Goal: Task Accomplishment & Management: Manage account settings

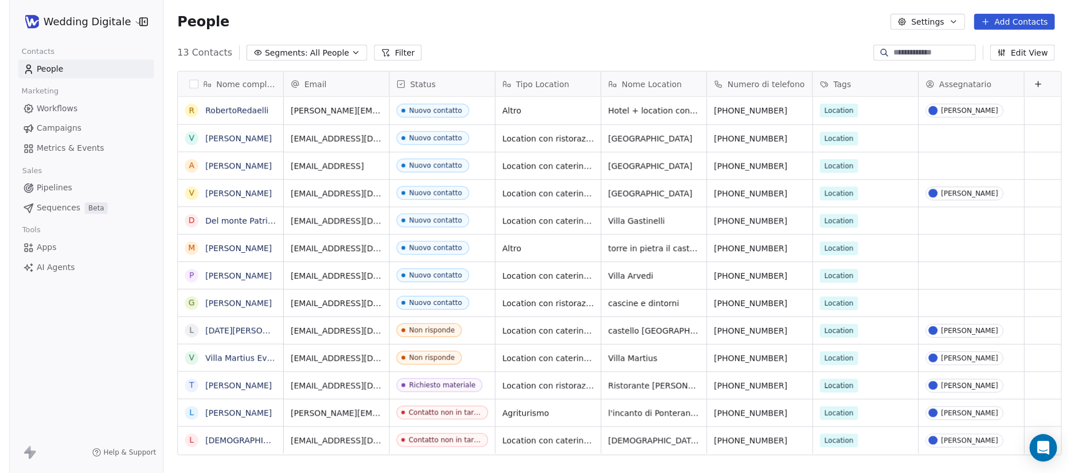
scroll to position [416, 923]
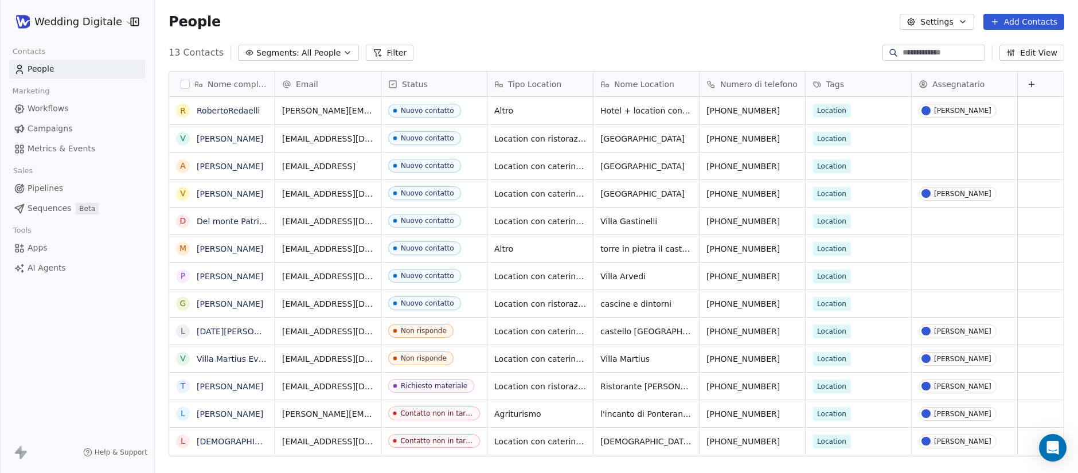
click at [529, 38] on div "People Settings Add Contacts" at bounding box center [616, 22] width 923 height 44
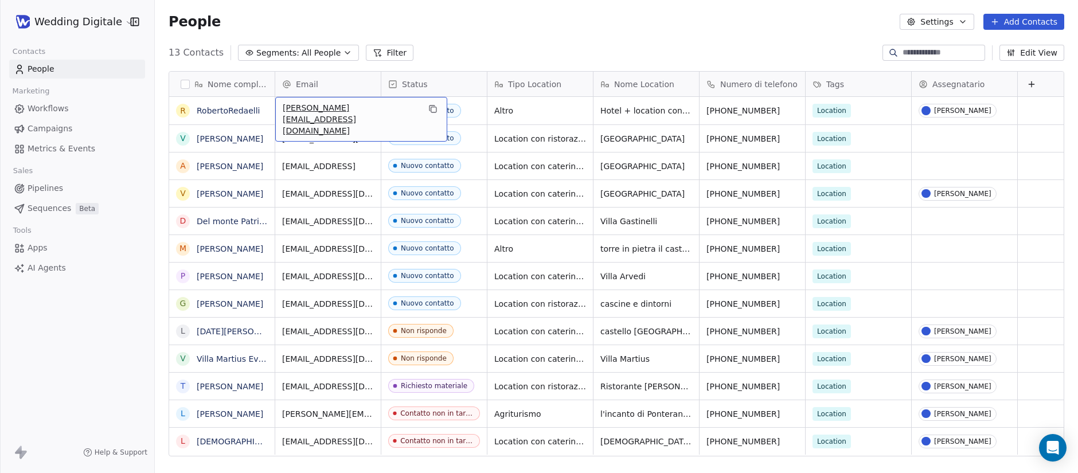
click at [335, 111] on span "[PERSON_NAME][EMAIL_ADDRESS][DOMAIN_NAME]" at bounding box center [351, 119] width 136 height 34
click at [354, 111] on input "**********" at bounding box center [328, 111] width 101 height 23
click at [353, 111] on input "**********" at bounding box center [328, 111] width 101 height 23
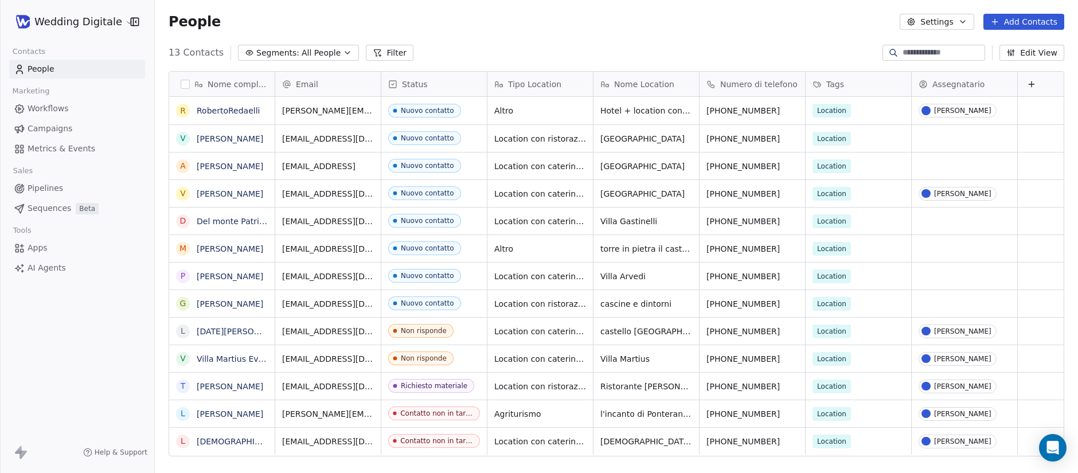
click at [522, 45] on html "Wedding Digitale Contacts People Marketing Workflows Campaigns Metrics & Events…" at bounding box center [539, 236] width 1078 height 473
click at [358, 137] on span "[EMAIL_ADDRESS][DOMAIN_NAME]" at bounding box center [351, 141] width 136 height 23
click at [363, 138] on input "**********" at bounding box center [333, 138] width 110 height 23
drag, startPoint x: 373, startPoint y: 136, endPoint x: 307, endPoint y: 138, distance: 65.9
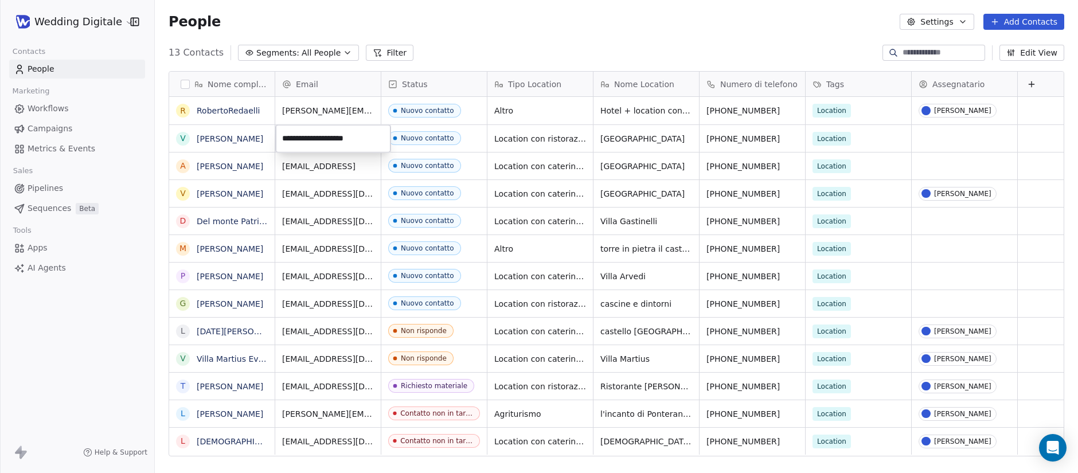
click at [307, 138] on input "**********" at bounding box center [333, 138] width 110 height 23
click at [306, 139] on input "**********" at bounding box center [333, 138] width 110 height 23
click at [302, 139] on input "**********" at bounding box center [333, 138] width 110 height 23
click at [359, 139] on input "**********" at bounding box center [333, 138] width 110 height 23
click at [926, 136] on html "Wedding Digitale Contacts People Marketing Workflows Campaigns Metrics & Events…" at bounding box center [539, 236] width 1078 height 473
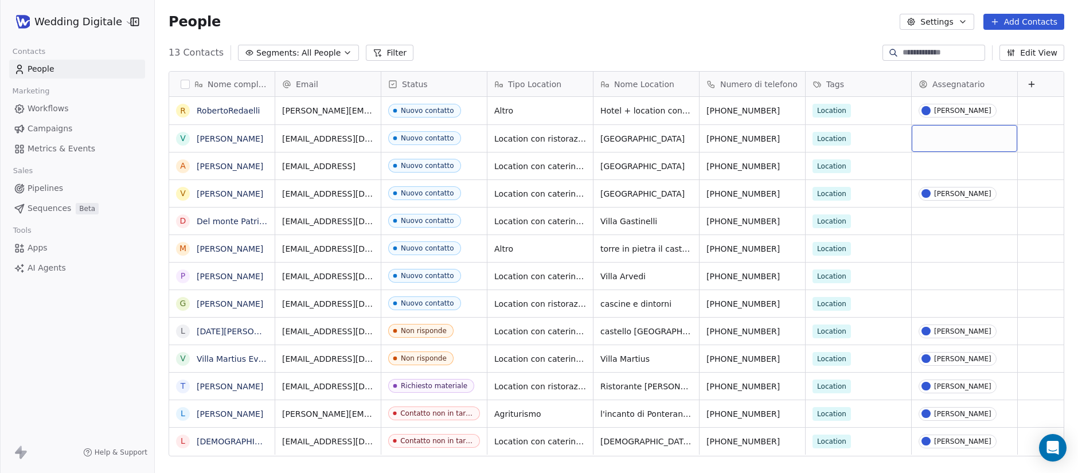
click at [1002, 139] on div "grid" at bounding box center [963, 138] width 105 height 27
click at [993, 140] on div "grid" at bounding box center [963, 138] width 105 height 27
click at [993, 139] on div "grid" at bounding box center [963, 138] width 105 height 27
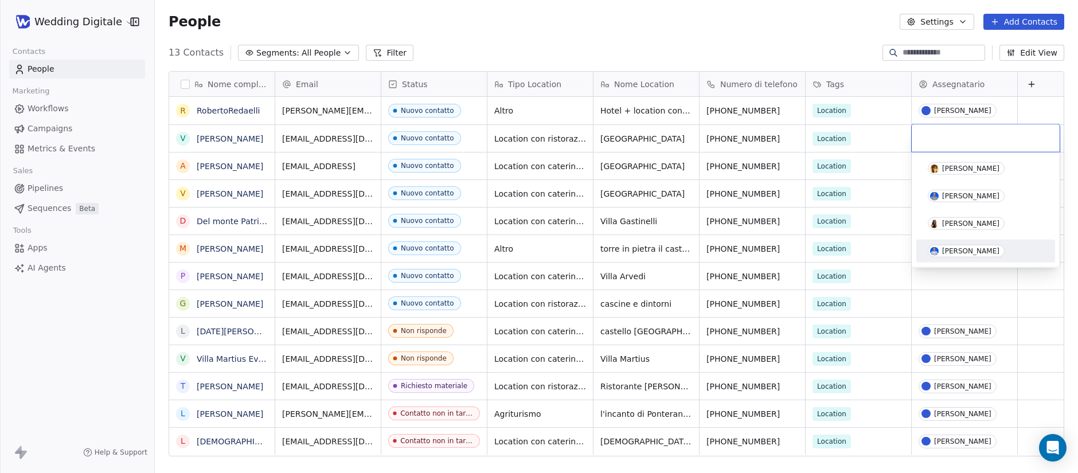
click at [973, 249] on div "[PERSON_NAME]" at bounding box center [970, 251] width 57 height 8
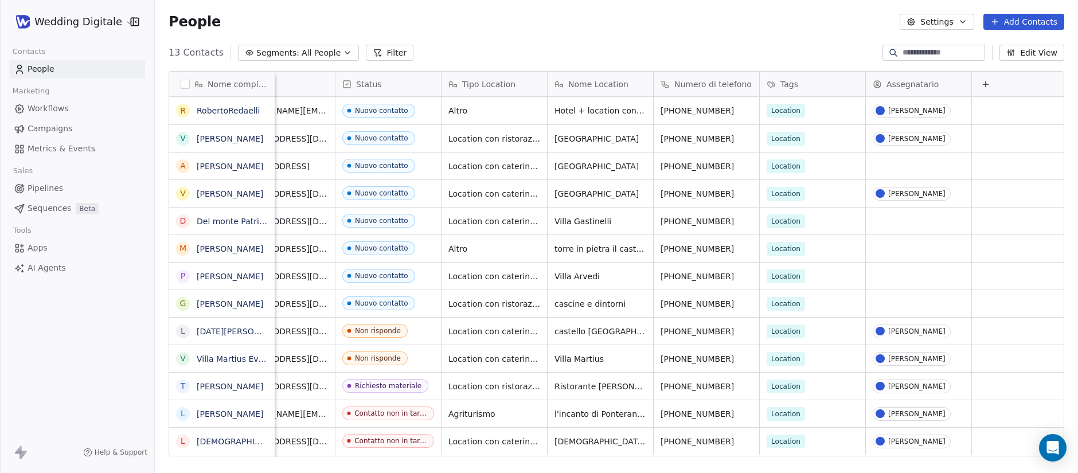
scroll to position [0, 0]
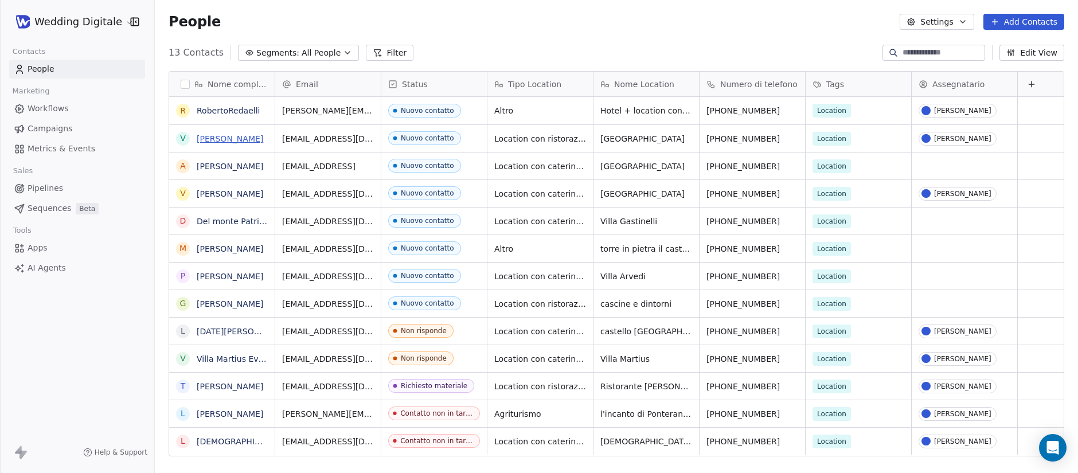
click at [244, 140] on link "[PERSON_NAME]" at bounding box center [230, 138] width 66 height 9
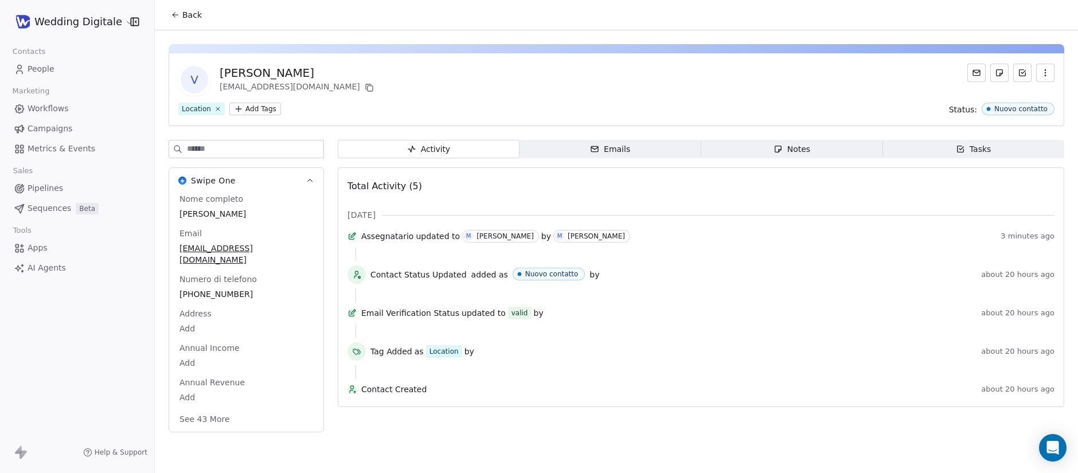
click at [805, 154] on div "Notes" at bounding box center [791, 149] width 37 height 12
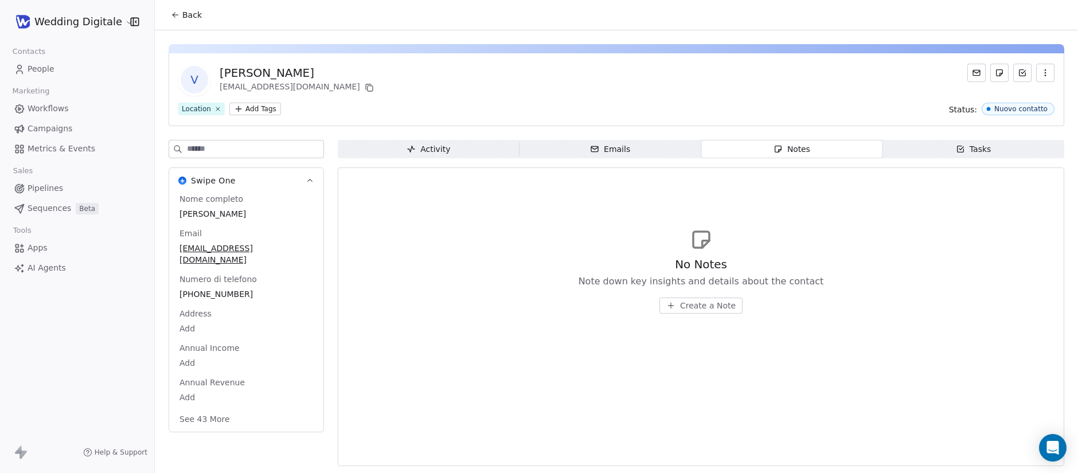
click at [694, 310] on span "Create a Note" at bounding box center [708, 305] width 56 height 11
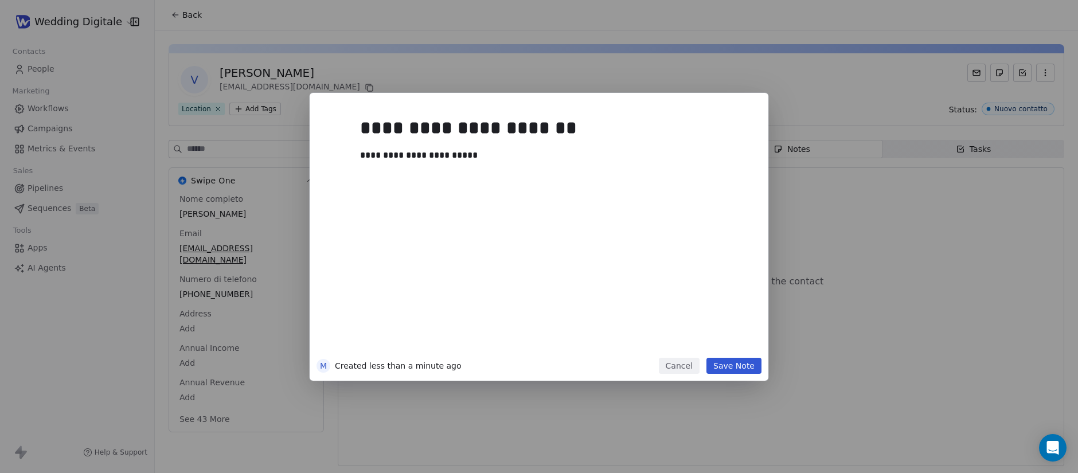
click at [741, 360] on button "Save Note" at bounding box center [733, 366] width 55 height 16
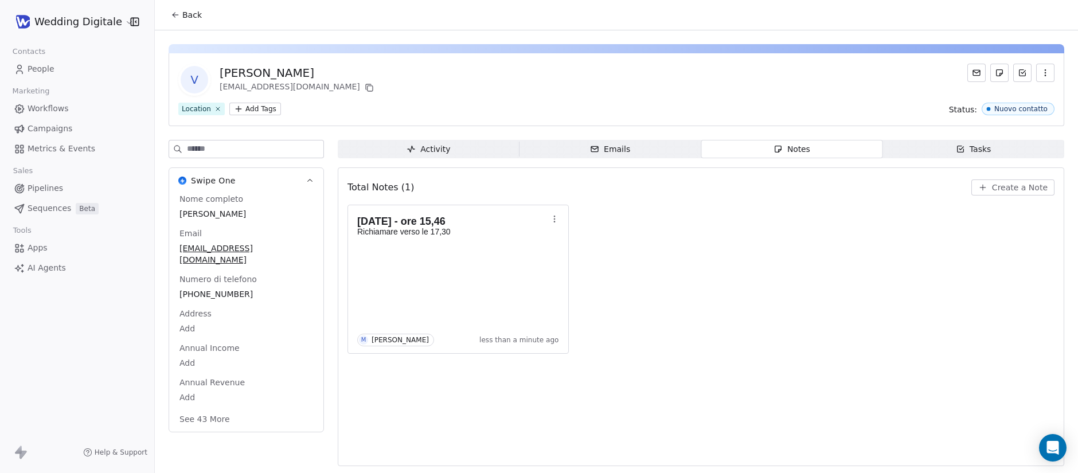
click at [188, 17] on span "Back" at bounding box center [191, 14] width 19 height 11
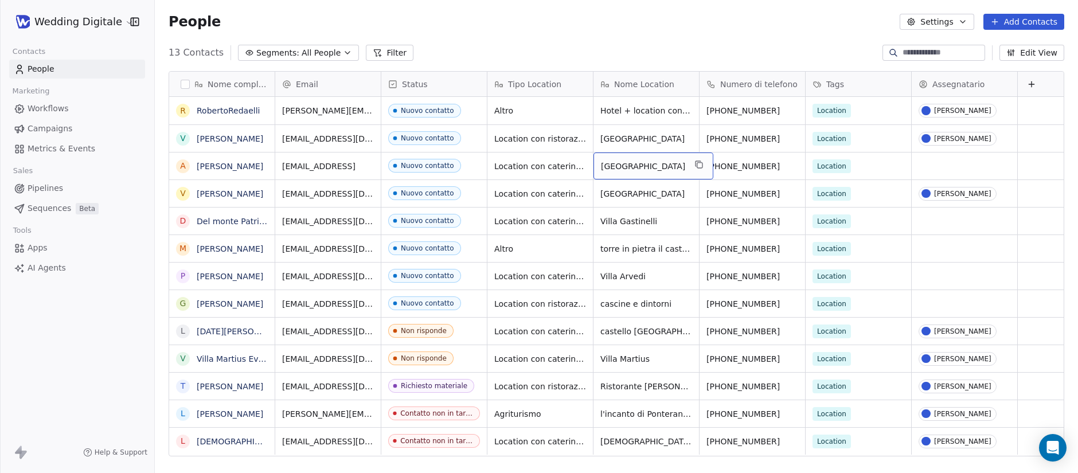
click at [630, 167] on span "[GEOGRAPHIC_DATA]" at bounding box center [643, 165] width 84 height 11
click at [669, 172] on textarea "**********" at bounding box center [654, 171] width 121 height 36
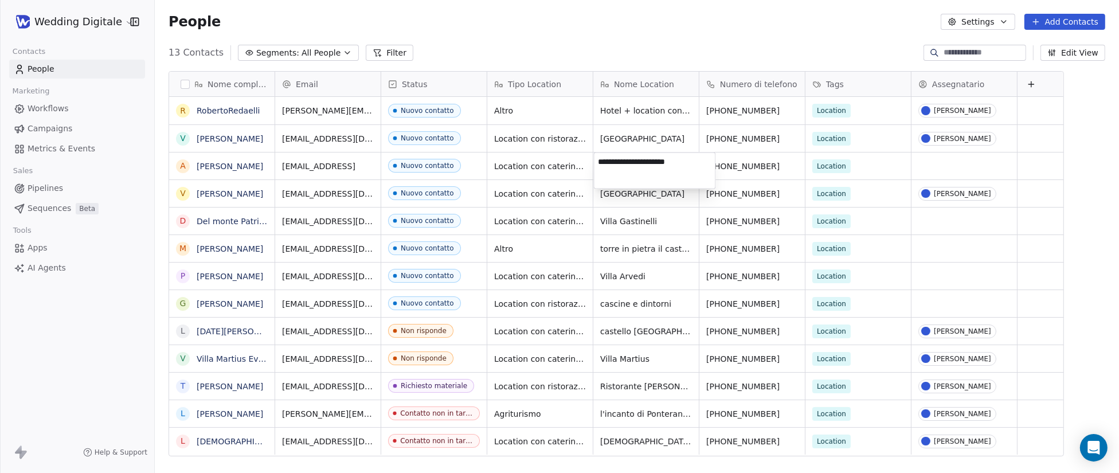
scroll to position [416, 964]
click at [644, 37] on html "Wedding Digitale Contacts People Marketing Workflows Campaigns Metrics & Events…" at bounding box center [559, 236] width 1119 height 473
click at [311, 164] on span "[EMAIL_ADDRESS]" at bounding box center [319, 165] width 73 height 11
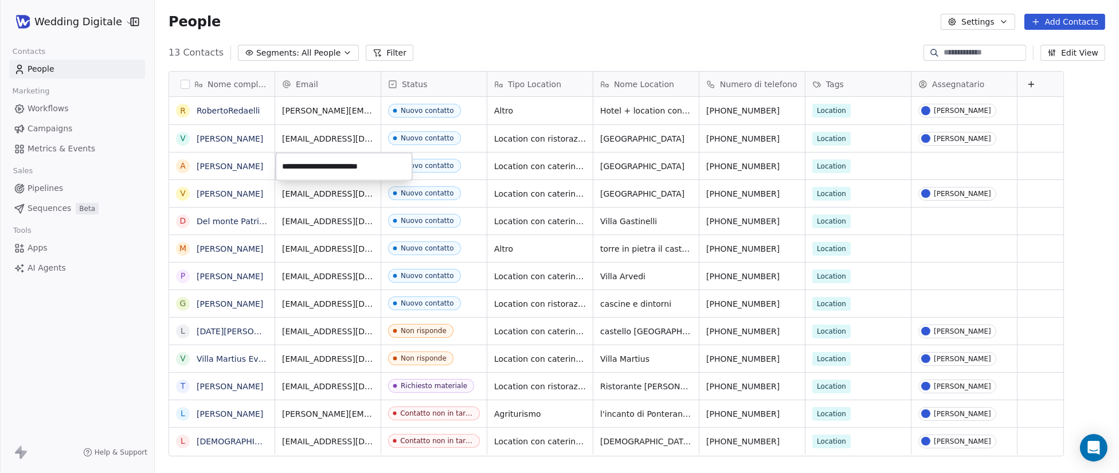
click at [311, 164] on input "**********" at bounding box center [344, 166] width 132 height 23
click at [351, 167] on input "**********" at bounding box center [344, 166] width 132 height 23
click at [671, 170] on html "Wedding Digitale Contacts People Marketing Workflows Campaigns Metrics & Events…" at bounding box center [559, 236] width 1119 height 473
click at [671, 170] on span "[GEOGRAPHIC_DATA]" at bounding box center [643, 165] width 84 height 11
click at [664, 168] on span "[GEOGRAPHIC_DATA]" at bounding box center [643, 165] width 84 height 11
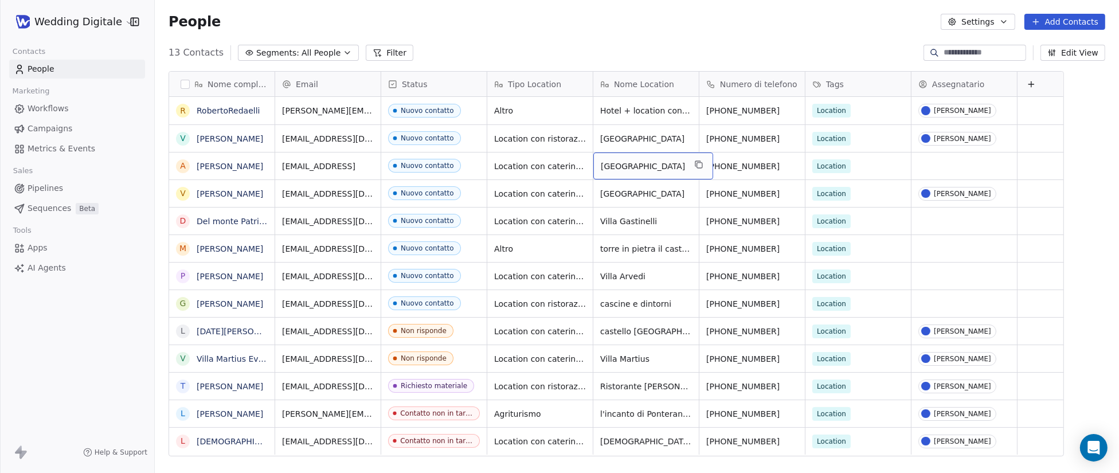
click at [664, 168] on span "[GEOGRAPHIC_DATA]" at bounding box center [643, 165] width 84 height 11
click at [664, 171] on textarea "**********" at bounding box center [654, 171] width 121 height 36
click at [552, 35] on html "Wedding Digitale Contacts People Marketing Workflows Campaigns Metrics & Events…" at bounding box center [559, 236] width 1119 height 473
click at [1004, 166] on div "grid" at bounding box center [963, 165] width 105 height 27
click at [1003, 167] on div "grid" at bounding box center [963, 165] width 105 height 27
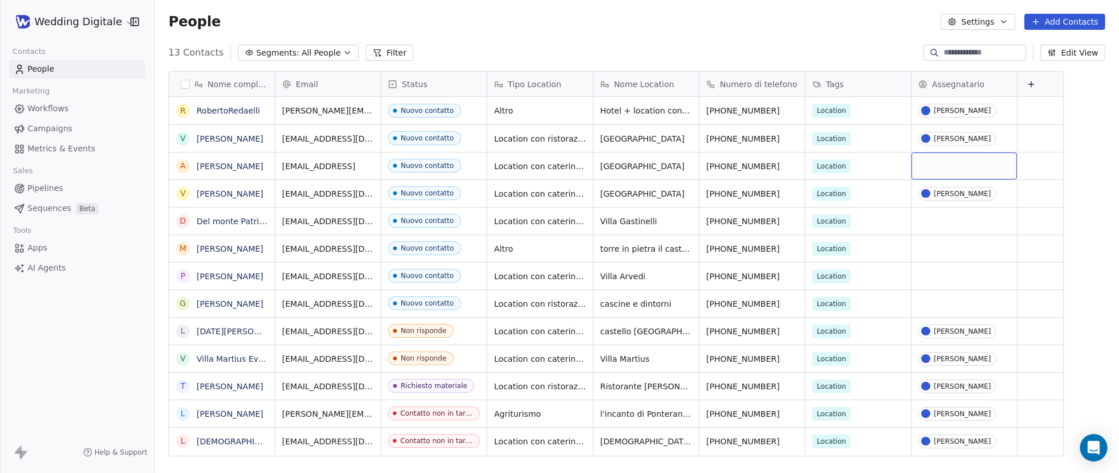
click at [1006, 166] on div "grid" at bounding box center [963, 165] width 105 height 27
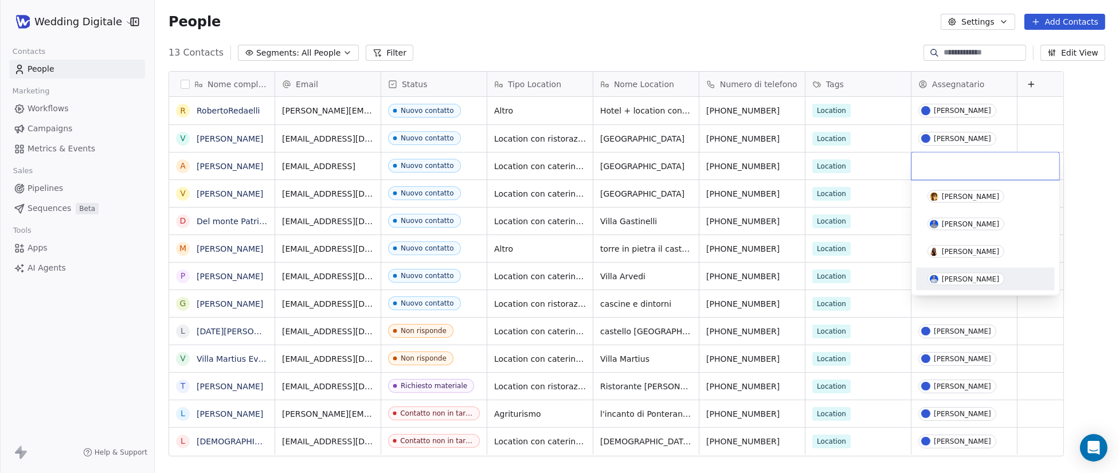
click at [982, 280] on div "[PERSON_NAME]" at bounding box center [970, 279] width 57 height 8
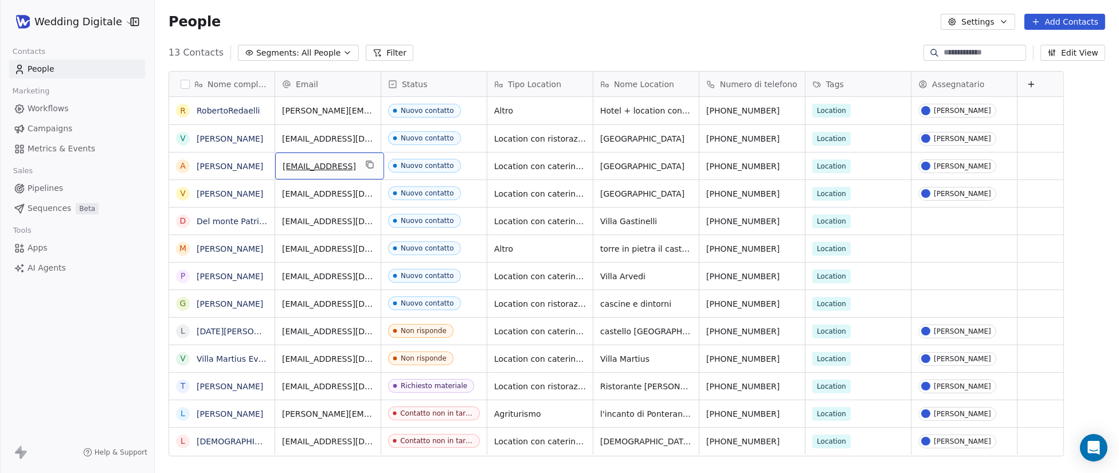
click at [336, 164] on span "[EMAIL_ADDRESS]" at bounding box center [319, 165] width 73 height 11
click at [391, 167] on input "**********" at bounding box center [344, 166] width 132 height 23
click at [345, 166] on input "**********" at bounding box center [344, 166] width 132 height 23
click at [345, 165] on input "**********" at bounding box center [344, 166] width 132 height 23
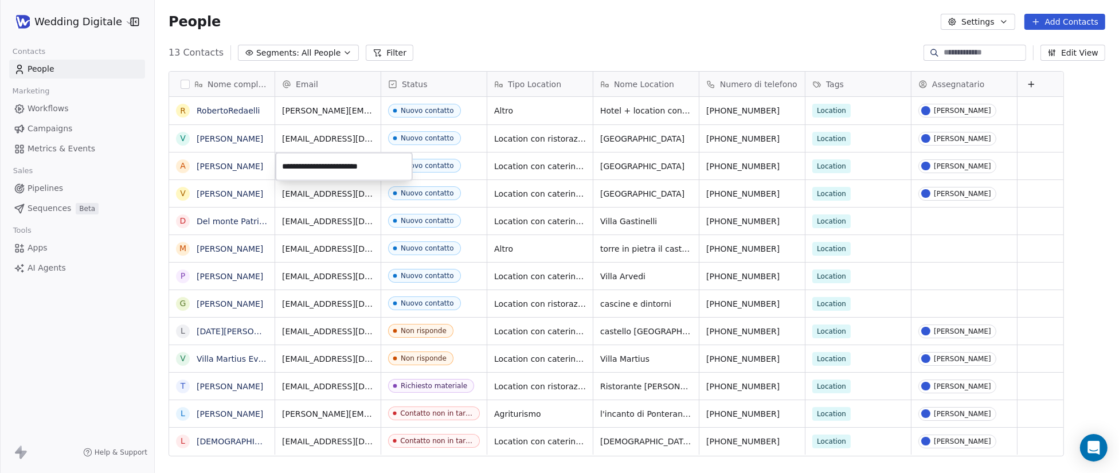
click at [1082, 211] on html "Wedding Digitale Contacts People Marketing Workflows Campaigns Metrics & Events…" at bounding box center [559, 236] width 1119 height 473
click at [371, 162] on icon "grid" at bounding box center [368, 163] width 5 height 5
click at [238, 165] on link "[PERSON_NAME]" at bounding box center [230, 166] width 66 height 9
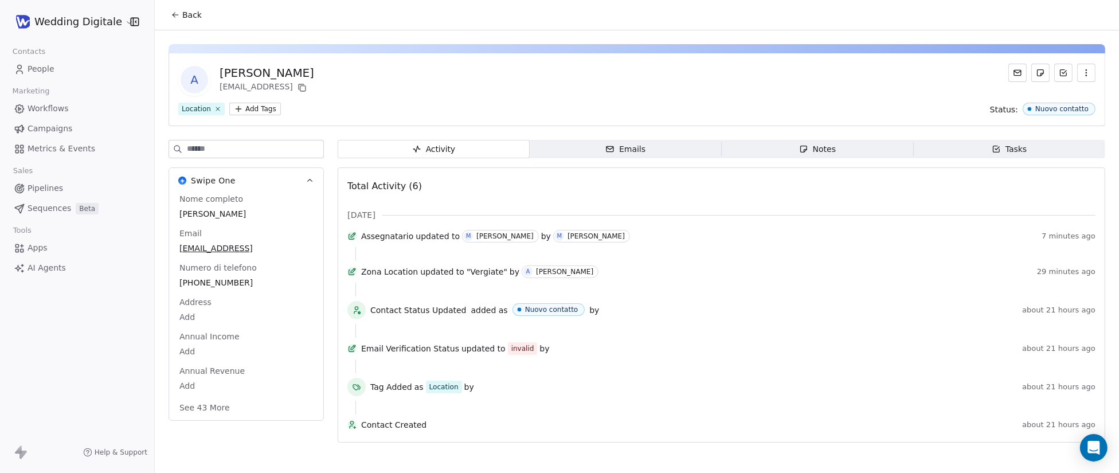
click at [850, 155] on span "Notes Notes" at bounding box center [818, 149] width 192 height 18
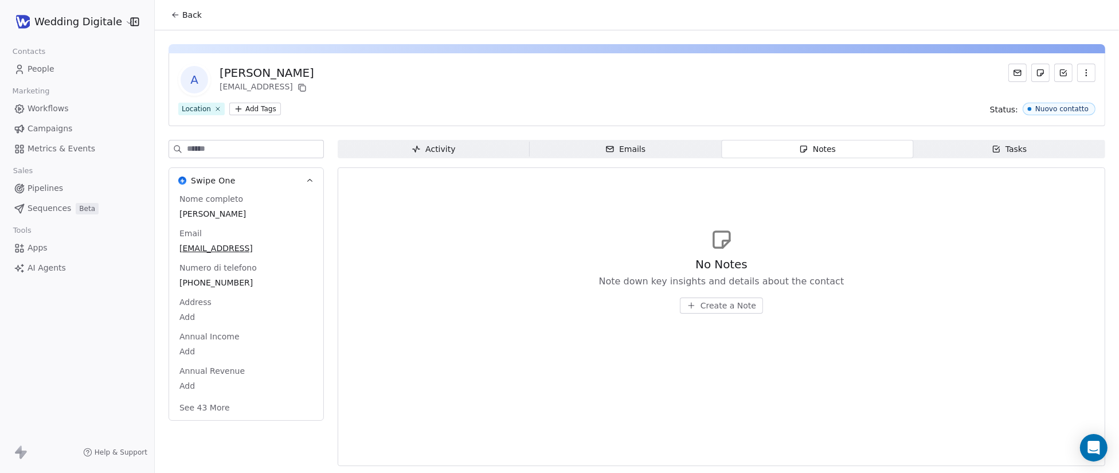
click at [728, 301] on span "Create a Note" at bounding box center [728, 305] width 56 height 11
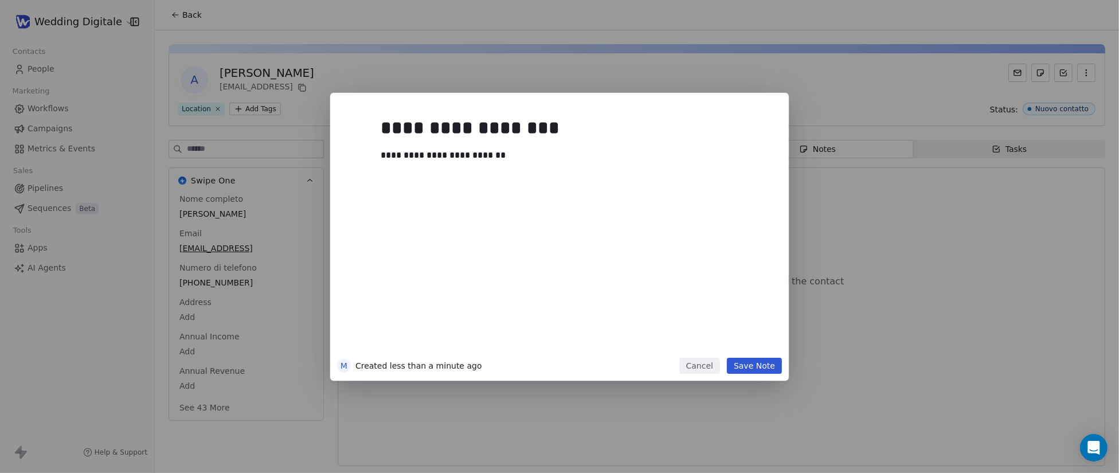
click at [755, 369] on button "Save Note" at bounding box center [754, 366] width 55 height 16
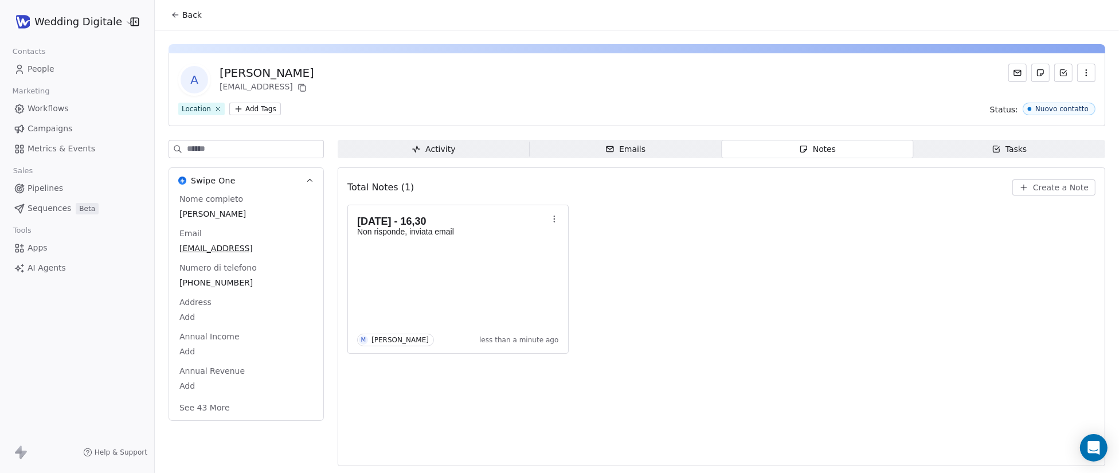
click at [209, 19] on div "Back" at bounding box center [637, 15] width 964 height 30
click at [194, 17] on span "Back" at bounding box center [191, 14] width 19 height 11
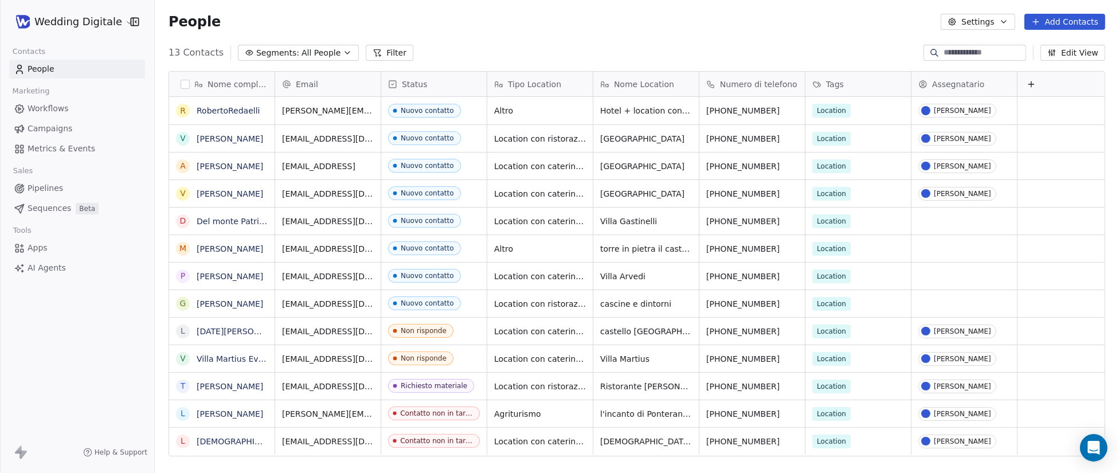
scroll to position [416, 964]
drag, startPoint x: 354, startPoint y: 276, endPoint x: 308, endPoint y: 277, distance: 45.9
click at [308, 277] on div "[EMAIL_ADDRESS][DOMAIN_NAME]" at bounding box center [361, 279] width 172 height 33
drag, startPoint x: 304, startPoint y: 276, endPoint x: 344, endPoint y: 276, distance: 40.7
click at [344, 276] on span "[EMAIL_ADDRESS][DOMAIN_NAME]" at bounding box center [351, 279] width 136 height 23
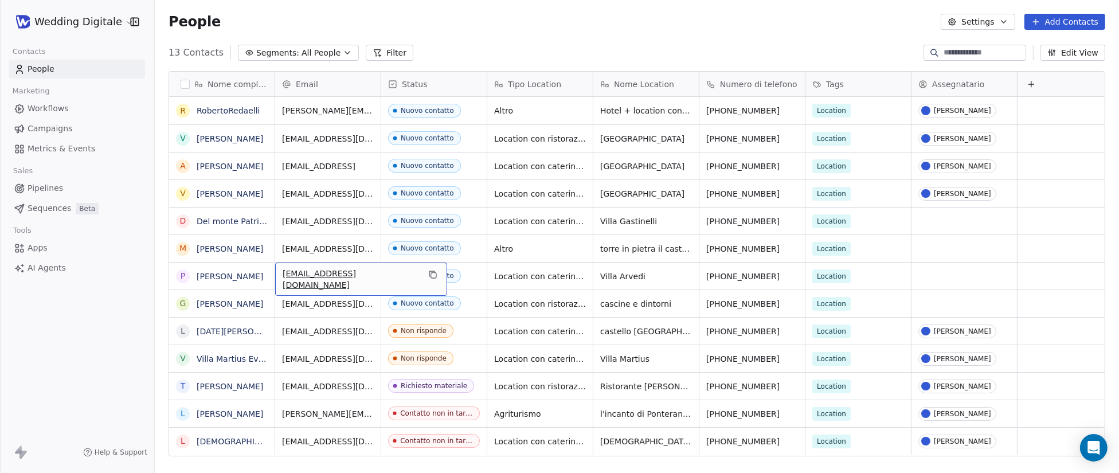
drag, startPoint x: 344, startPoint y: 276, endPoint x: 323, endPoint y: 277, distance: 21.8
click at [323, 277] on span "[EMAIL_ADDRESS][DOMAIN_NAME]" at bounding box center [351, 279] width 136 height 23
click at [428, 276] on icon "grid" at bounding box center [432, 274] width 9 height 9
click at [250, 165] on link "[PERSON_NAME]" at bounding box center [230, 166] width 66 height 9
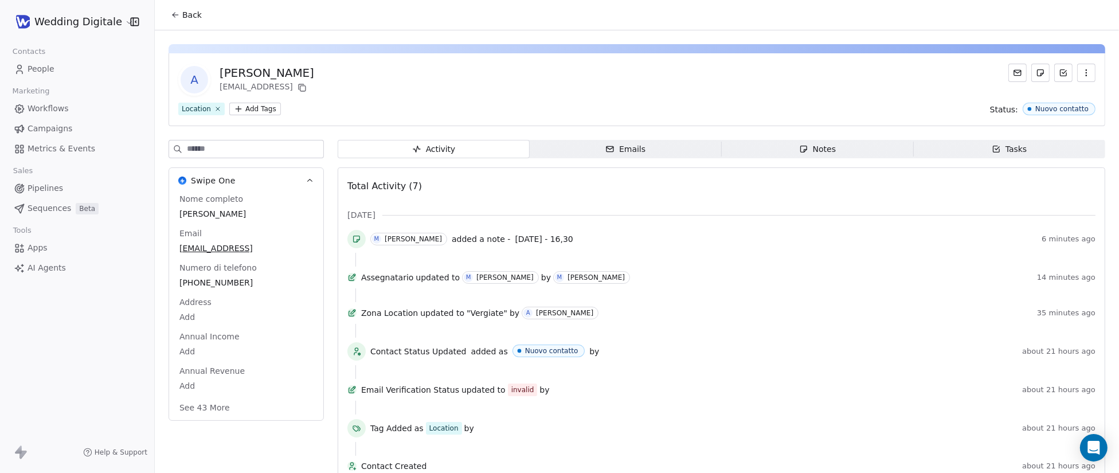
click at [845, 149] on span "Notes Notes" at bounding box center [818, 149] width 192 height 18
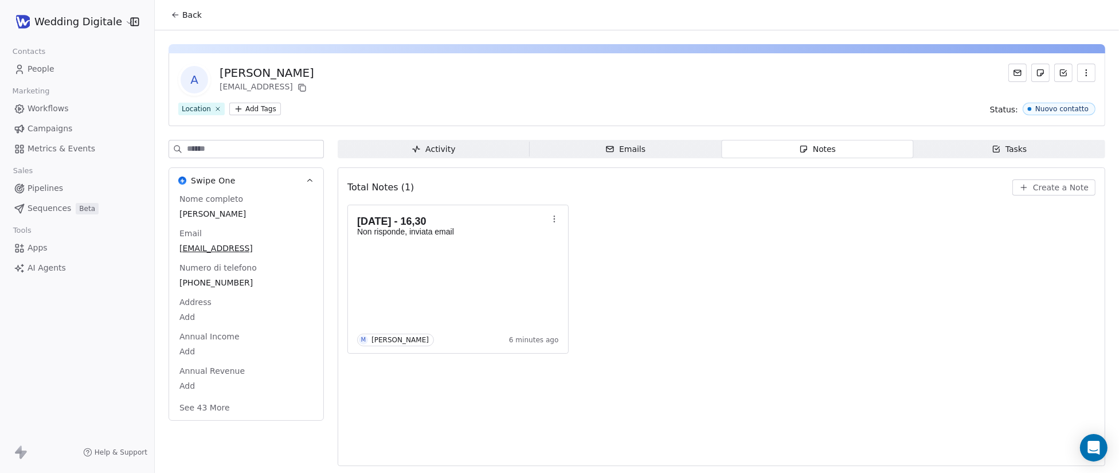
click at [175, 15] on icon at bounding box center [175, 14] width 9 height 9
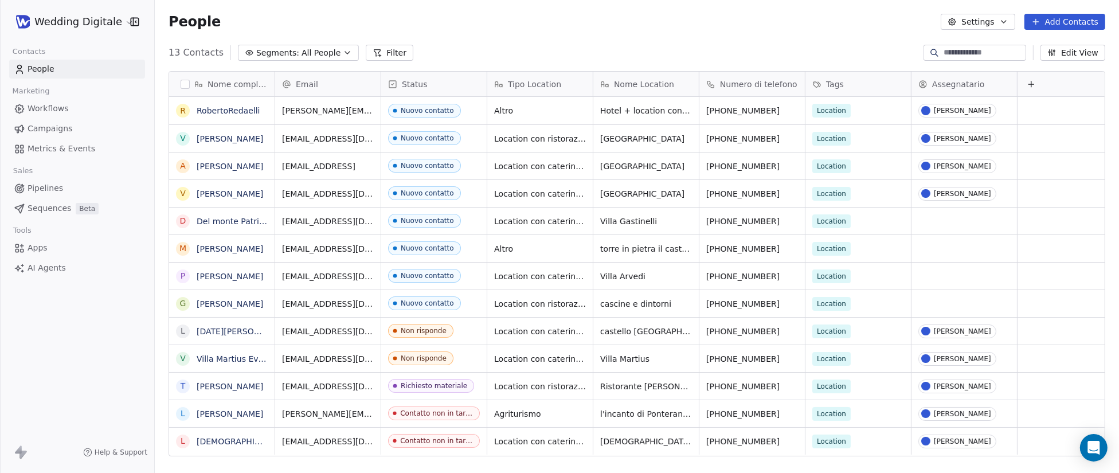
scroll to position [416, 964]
click at [452, 164] on span "Nuovo contatto" at bounding box center [425, 166] width 73 height 14
click at [441, 169] on div "Nuovo contatto" at bounding box center [427, 166] width 53 height 8
click at [442, 169] on div "Nuovo contatto" at bounding box center [427, 166] width 53 height 8
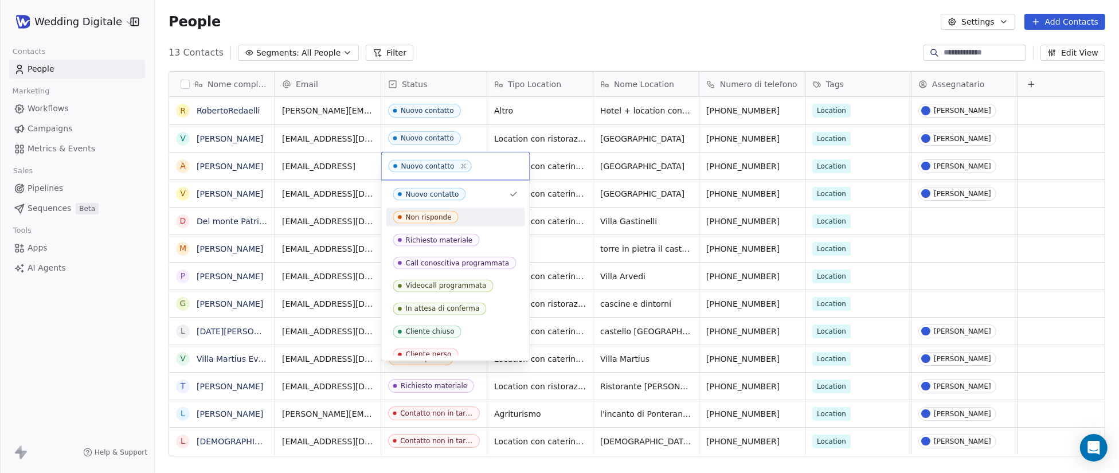
click at [442, 211] on span "Non risponde" at bounding box center [425, 217] width 65 height 13
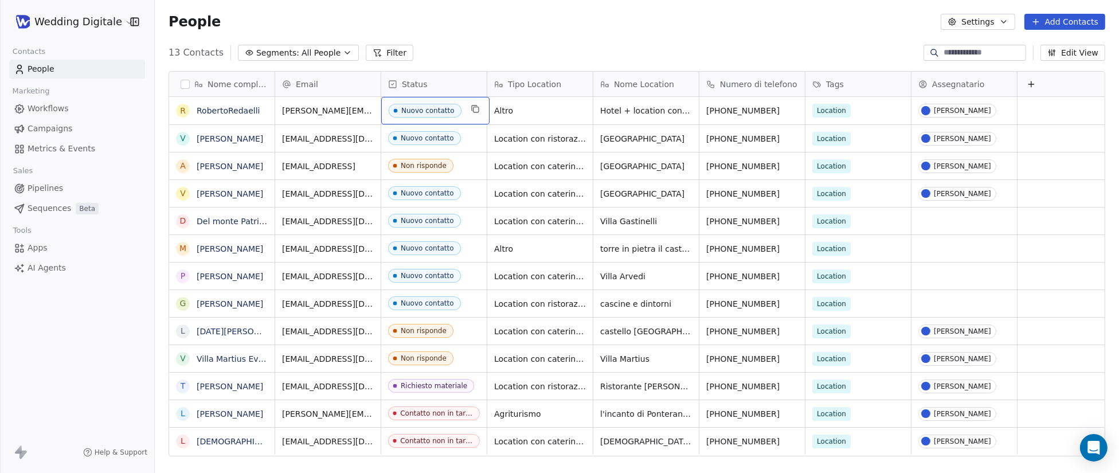
click at [437, 111] on div "Nuovo contatto" at bounding box center [427, 111] width 53 height 8
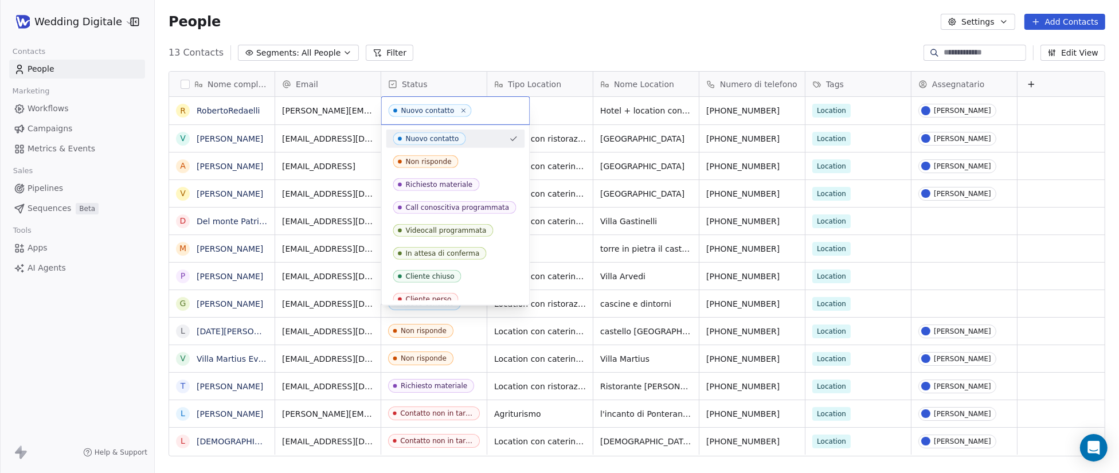
click at [437, 111] on div "Nuovo contatto" at bounding box center [427, 111] width 53 height 8
click at [435, 156] on span "Non risponde" at bounding box center [425, 161] width 65 height 13
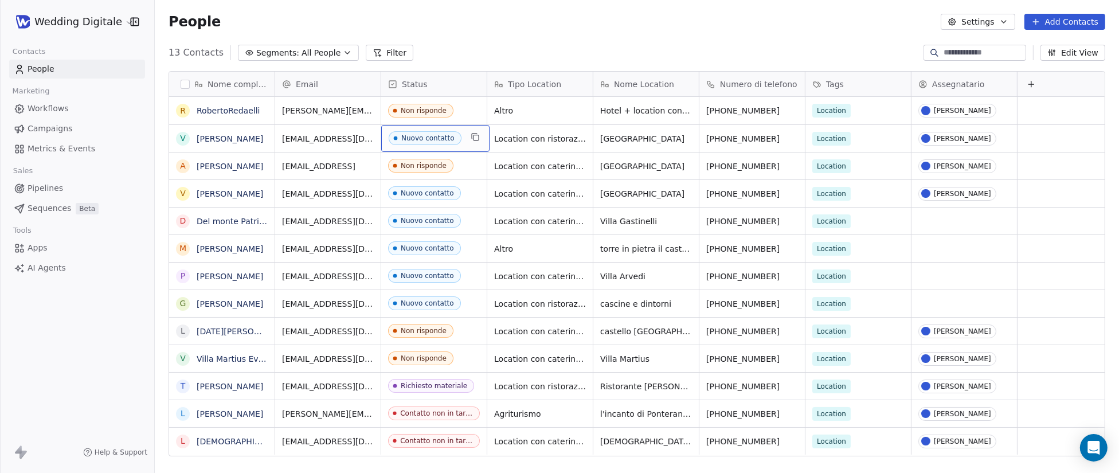
click at [431, 139] on div "Nuovo contatto" at bounding box center [427, 138] width 53 height 8
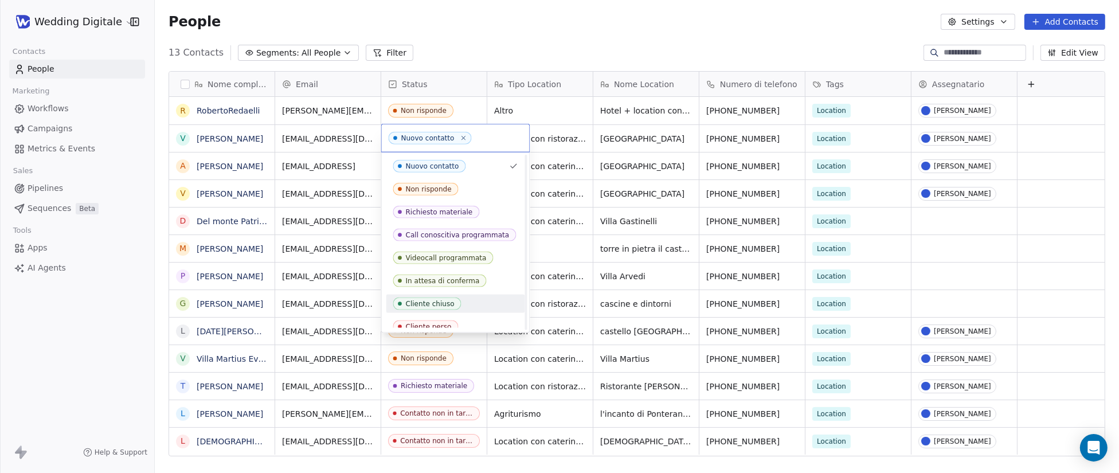
scroll to position [31, 0]
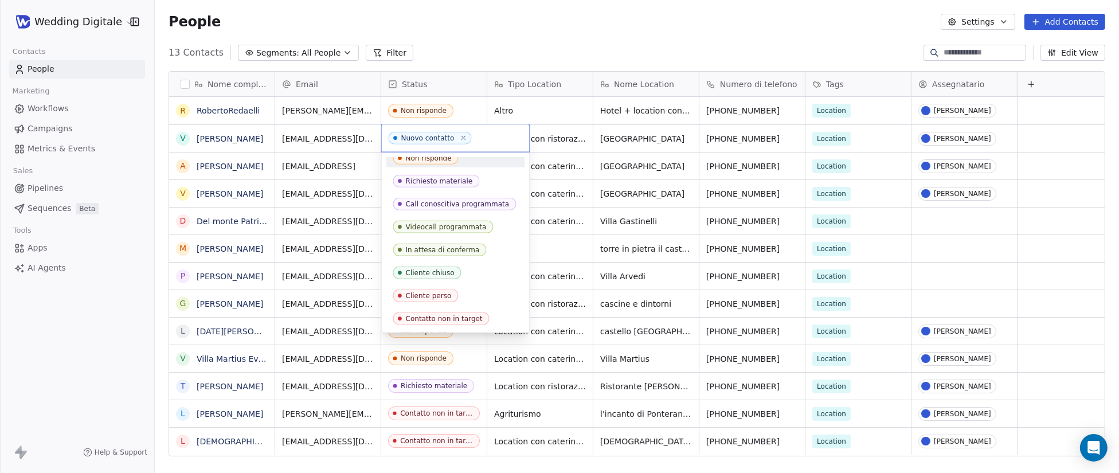
click at [447, 156] on div "Non risponde" at bounding box center [429, 158] width 46 height 8
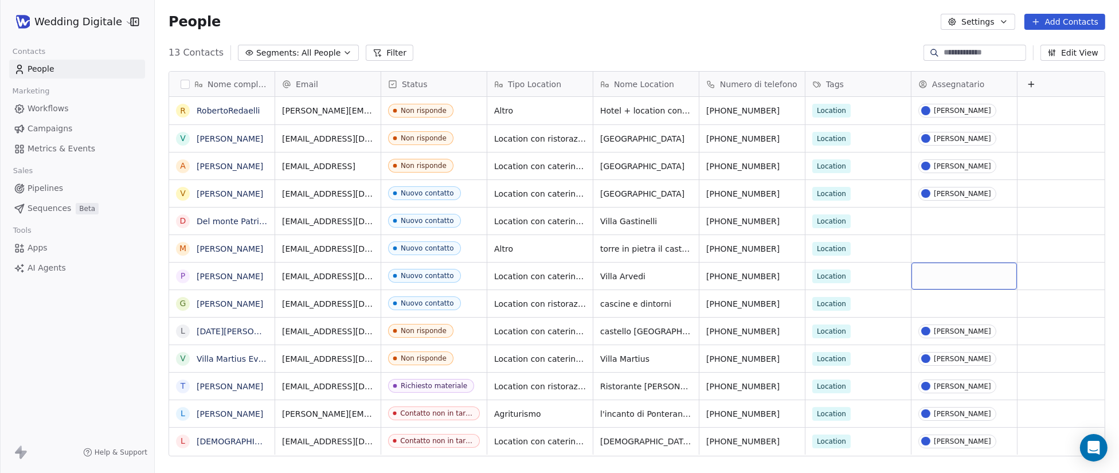
click at [943, 272] on div "grid" at bounding box center [963, 276] width 105 height 27
click at [961, 390] on div "[PERSON_NAME]" at bounding box center [970, 389] width 57 height 8
click at [446, 277] on div "Nuovo contatto" at bounding box center [427, 276] width 53 height 8
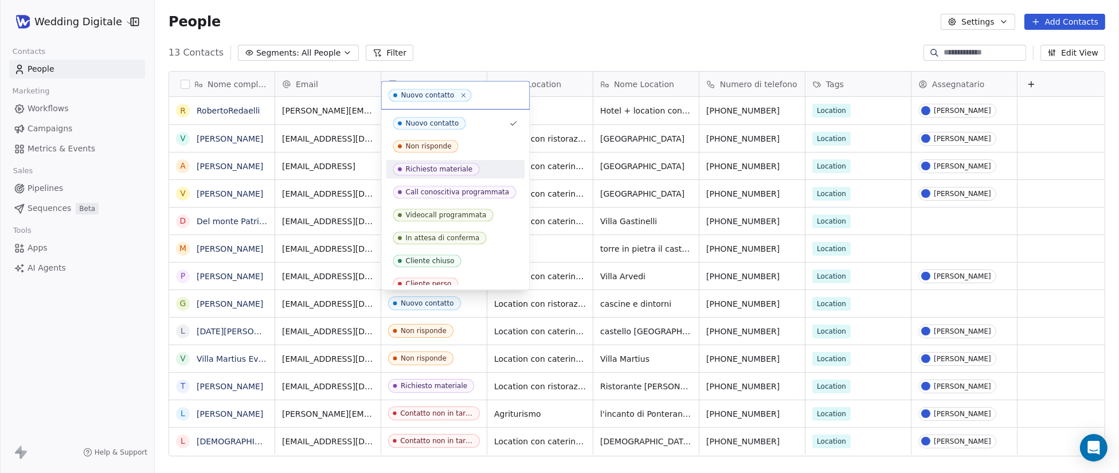
click at [441, 173] on div "Richiesto materiale" at bounding box center [439, 169] width 67 height 8
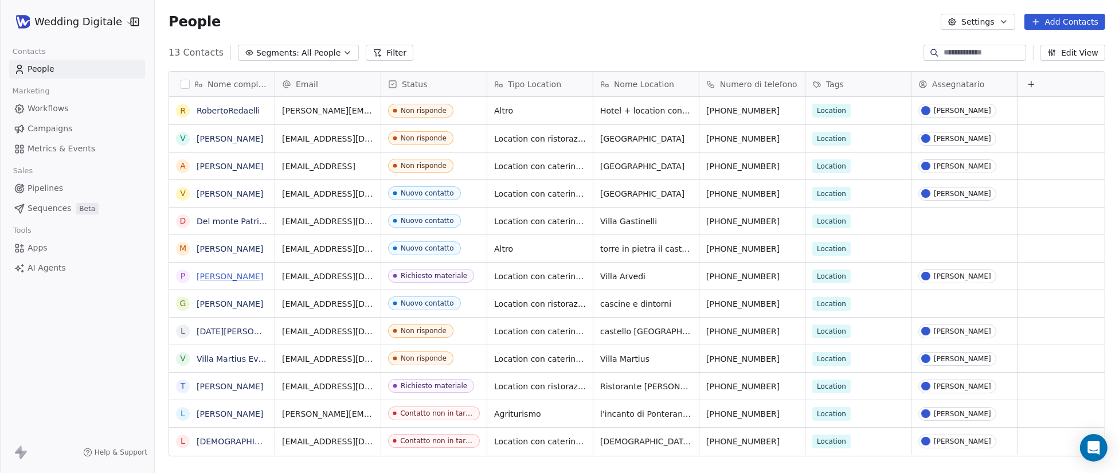
click at [238, 275] on link "[PERSON_NAME]" at bounding box center [230, 276] width 66 height 9
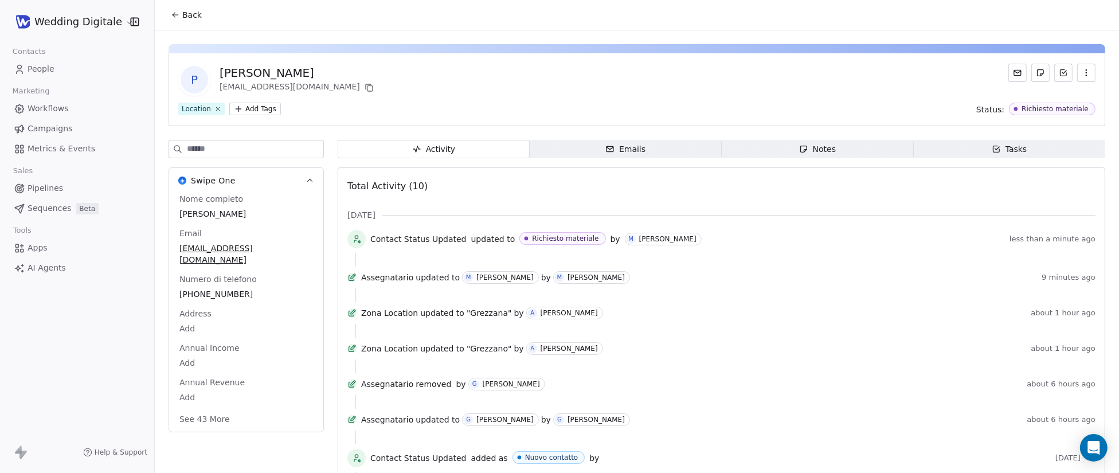
click at [842, 164] on div "Activity Activity Emails Emails Notes Notes Tasks Tasks Total Activity (10) [DA…" at bounding box center [721, 368] width 767 height 457
click at [825, 152] on div "Notes" at bounding box center [817, 149] width 37 height 12
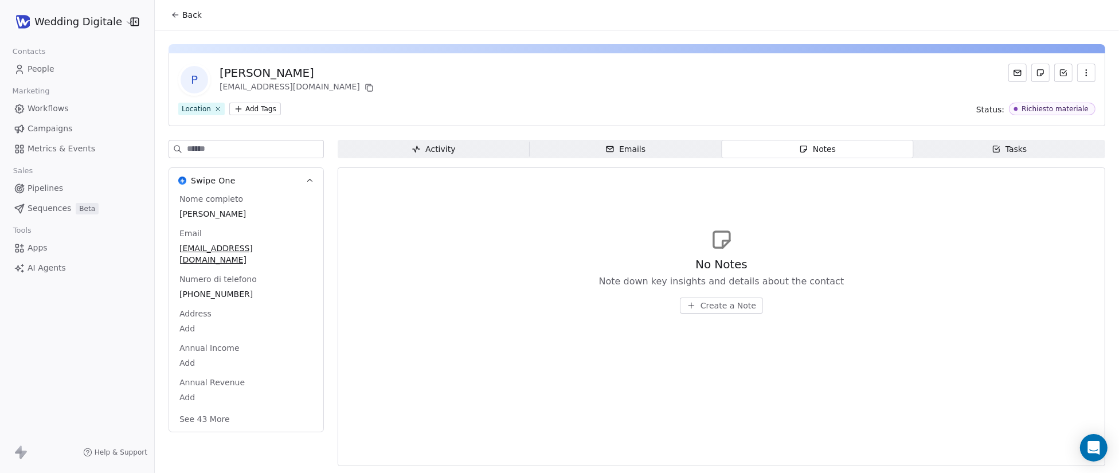
click at [712, 305] on span "Create a Note" at bounding box center [728, 305] width 56 height 11
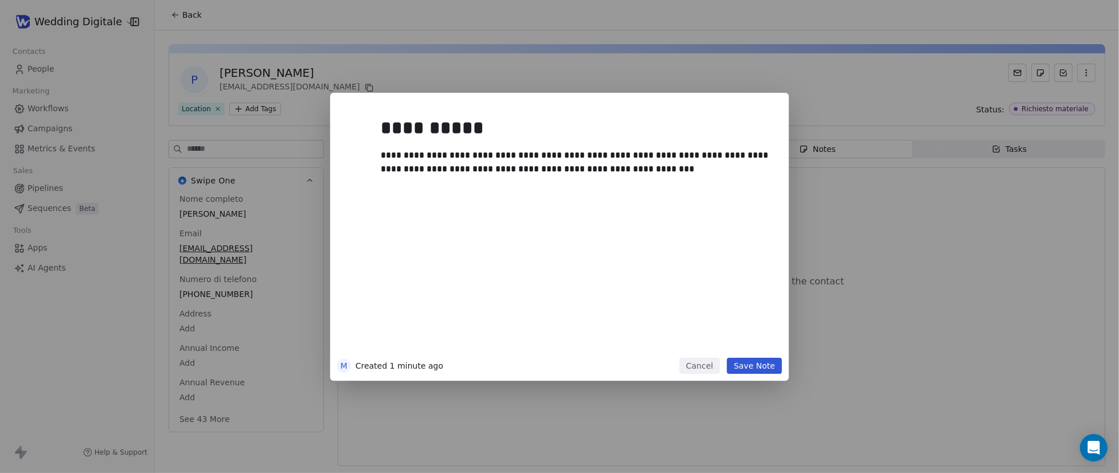
click at [765, 371] on button "Save Note" at bounding box center [754, 366] width 55 height 16
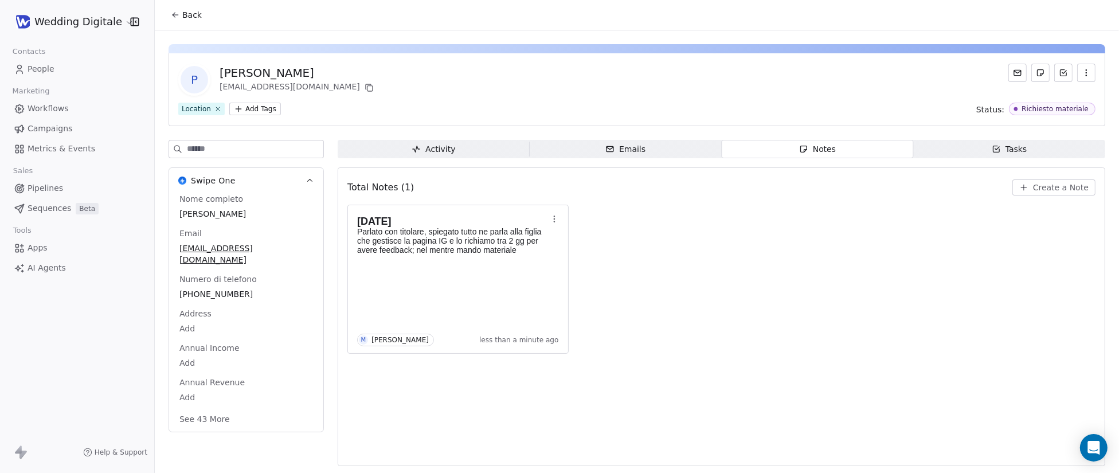
click at [175, 19] on icon at bounding box center [175, 14] width 9 height 9
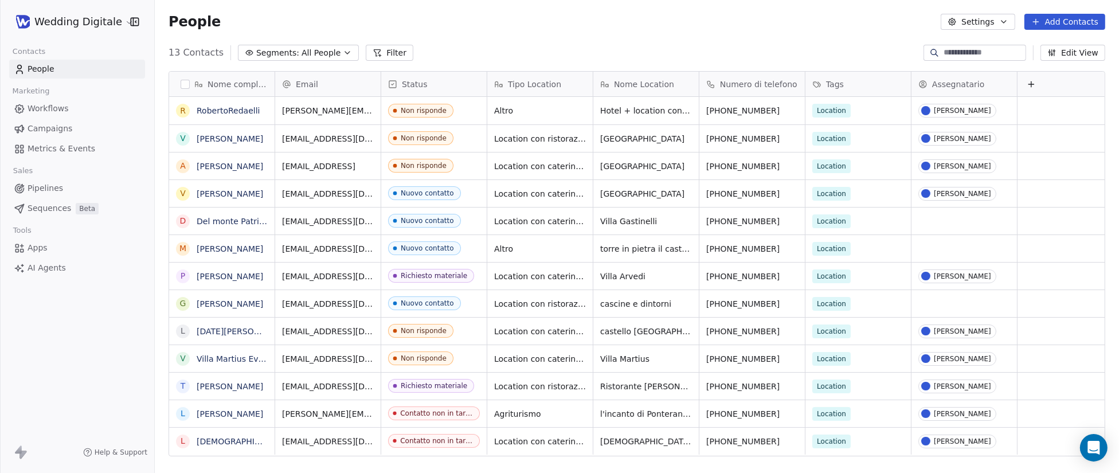
scroll to position [416, 964]
click at [471, 166] on icon "grid" at bounding box center [472, 164] width 9 height 9
click at [471, 166] on icon "grid" at bounding box center [472, 165] width 6 height 4
click at [444, 166] on div "Non risponde" at bounding box center [424, 166] width 46 height 8
click at [443, 166] on div "Non risponde" at bounding box center [424, 166] width 46 height 8
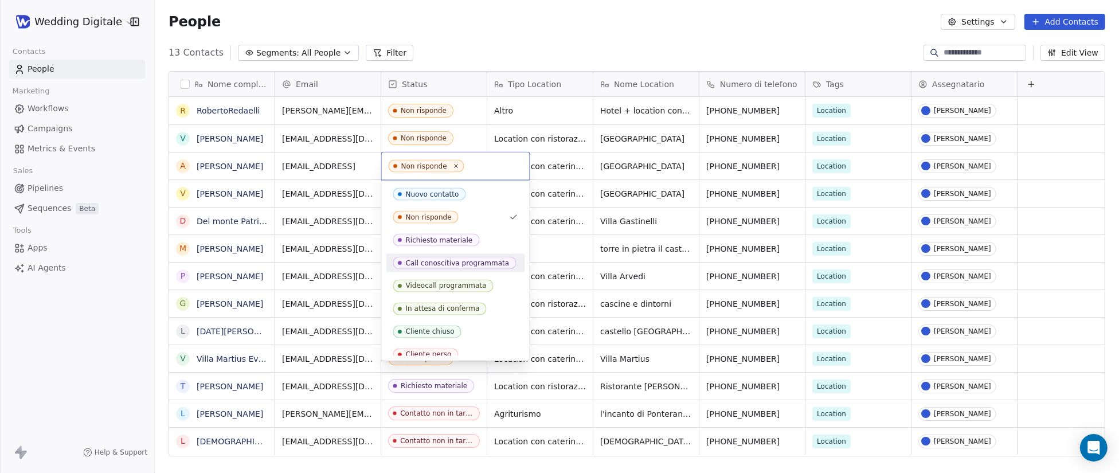
click at [445, 267] on span "Call conoscitiva programmata" at bounding box center [454, 263] width 123 height 13
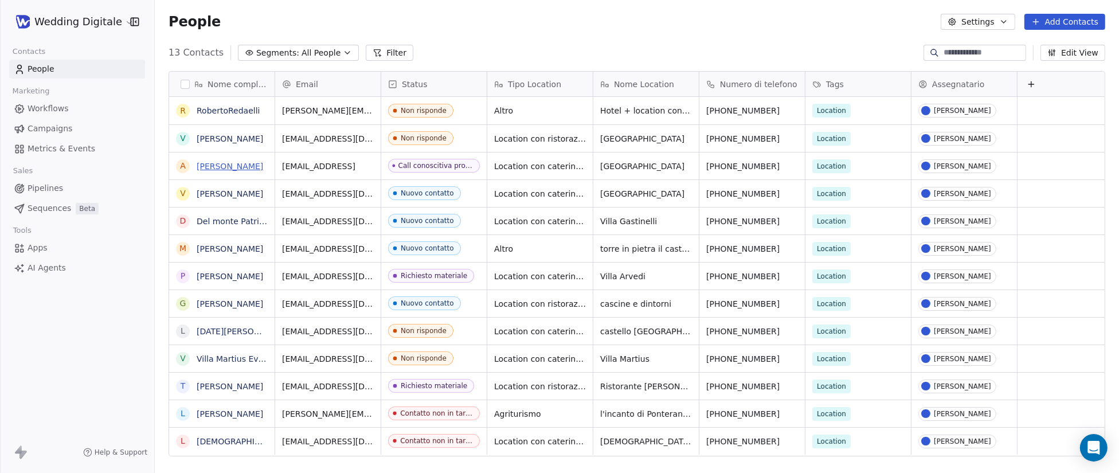
click at [244, 166] on link "[PERSON_NAME]" at bounding box center [230, 166] width 66 height 9
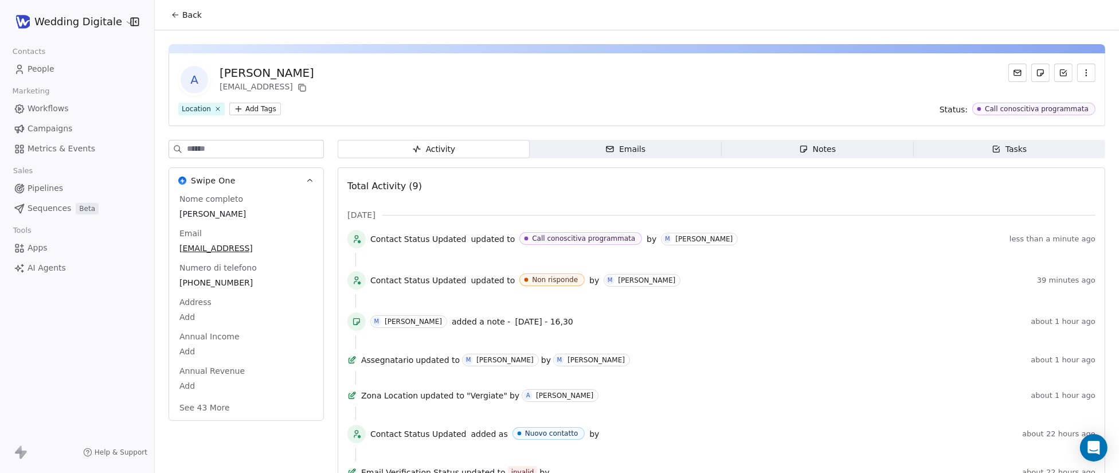
click at [1030, 151] on span "Tasks Tasks" at bounding box center [1009, 149] width 192 height 18
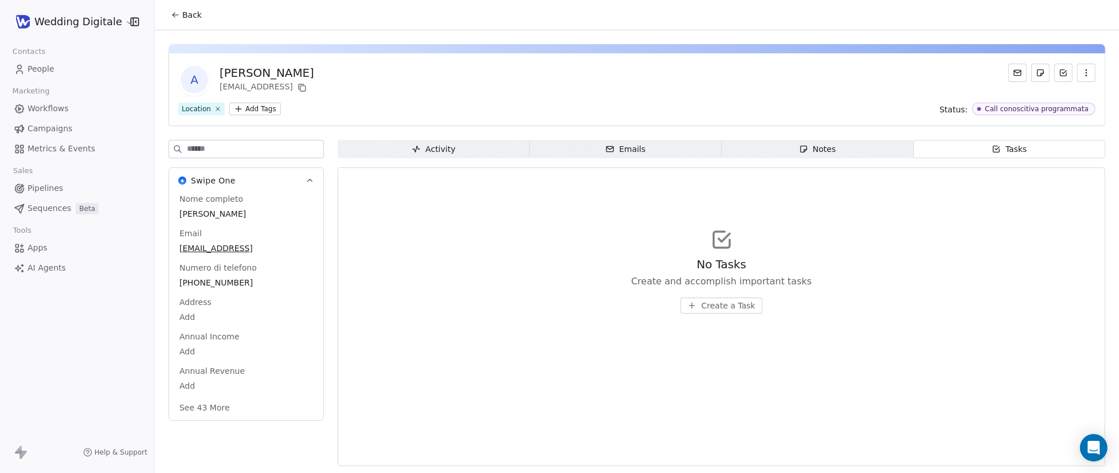
click at [837, 147] on span "Notes Notes" at bounding box center [818, 149] width 192 height 18
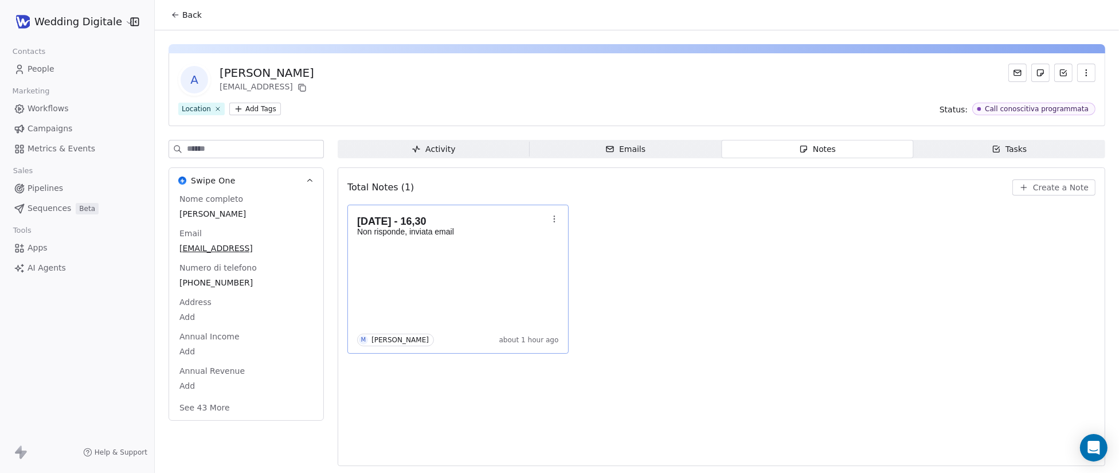
click at [480, 266] on div "[DATE] - 16,30 Non risponde, inviata email M [PERSON_NAME] about 1 hour ago" at bounding box center [458, 279] width 202 height 134
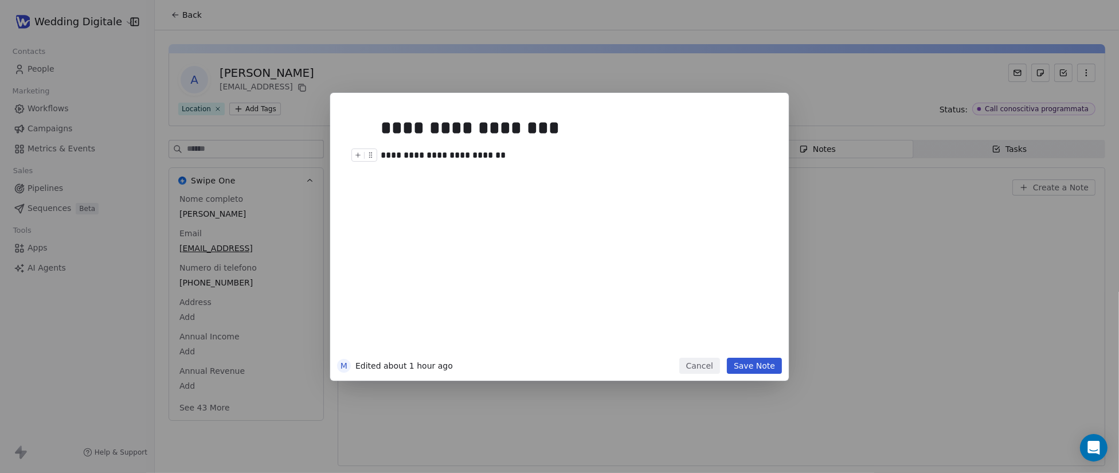
click at [518, 154] on div "**********" at bounding box center [577, 155] width 392 height 14
click at [514, 156] on div "**********" at bounding box center [577, 155] width 392 height 14
click at [513, 156] on div "**********" at bounding box center [577, 155] width 392 height 14
click at [761, 372] on button "Save Note" at bounding box center [754, 366] width 55 height 16
